Goal: Information Seeking & Learning: Find specific fact

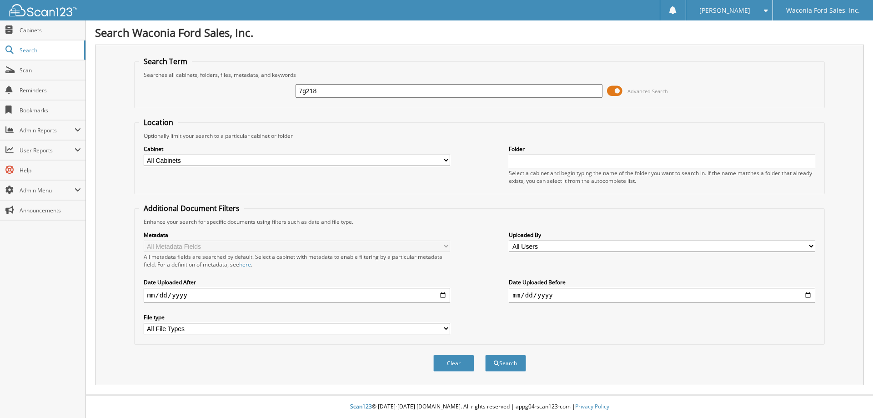
type input "7g218"
click at [485, 354] on button "Search" at bounding box center [505, 362] width 41 height 17
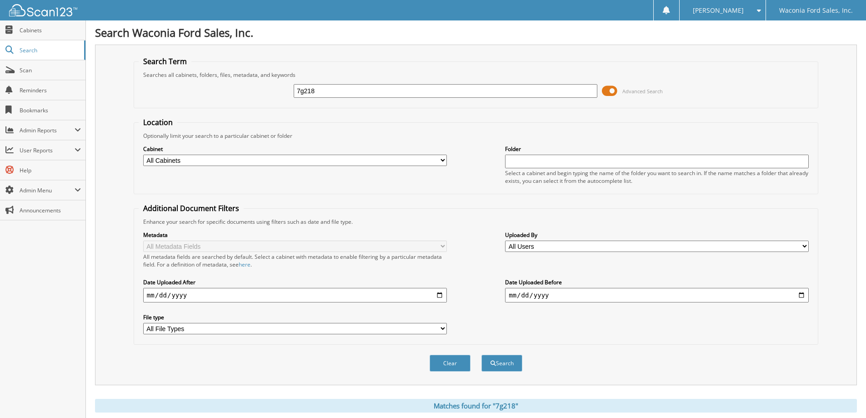
click at [609, 89] on span at bounding box center [609, 91] width 15 height 14
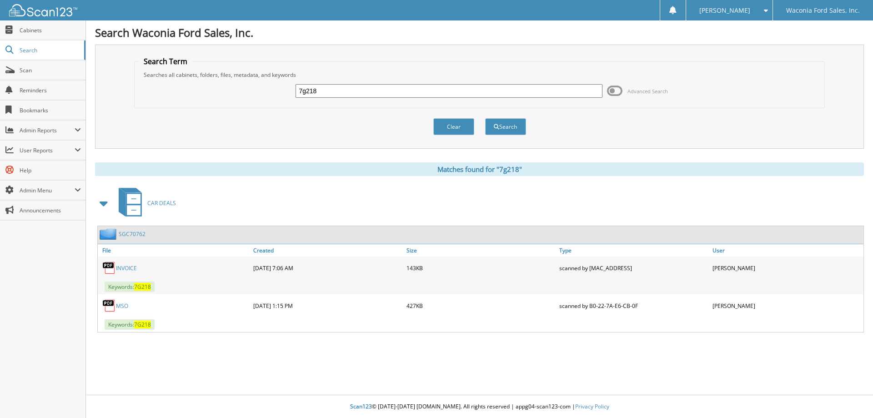
drag, startPoint x: 130, startPoint y: 269, endPoint x: 175, endPoint y: 270, distance: 45.5
click at [130, 269] on link "INVOICE" at bounding box center [126, 268] width 21 height 8
click at [337, 90] on input "7g218" at bounding box center [448, 91] width 306 height 14
type input "7g208"
click at [485, 118] on button "Search" at bounding box center [505, 126] width 41 height 17
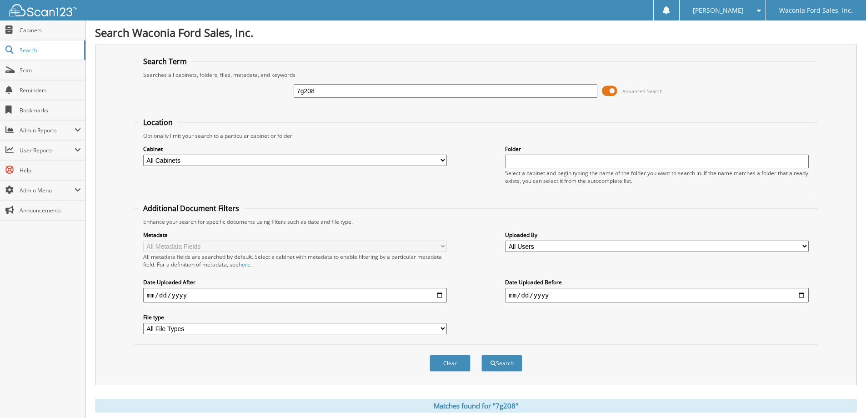
click at [607, 91] on span at bounding box center [609, 91] width 15 height 14
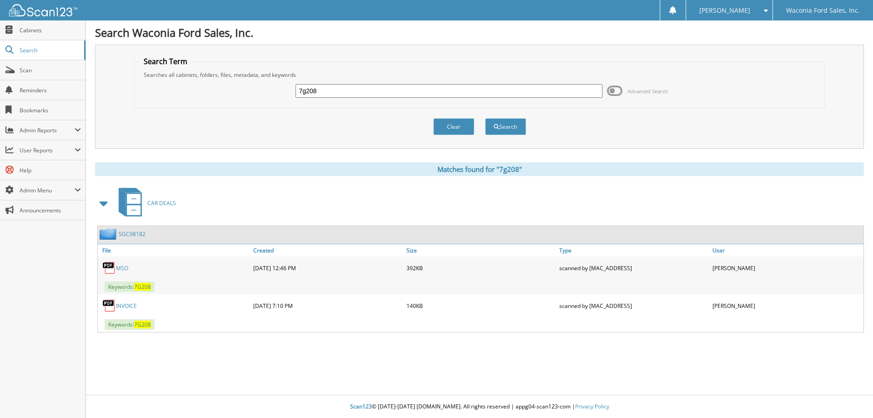
click at [120, 306] on link "INVOICE" at bounding box center [126, 306] width 21 height 8
